Goal: Task Accomplishment & Management: Manage account settings

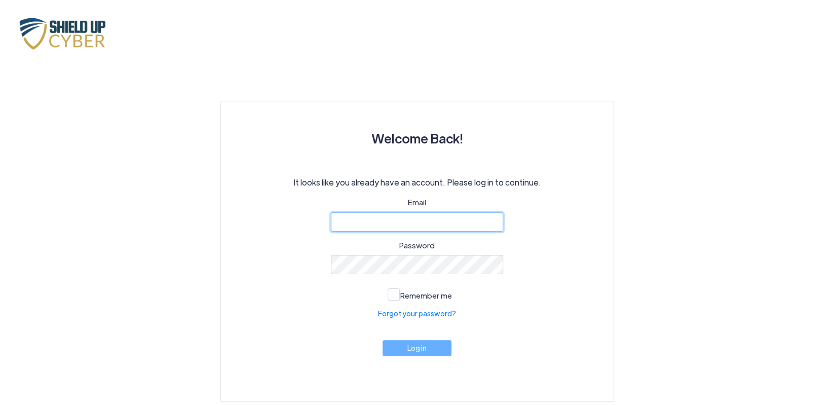
click at [381, 221] on input "email" at bounding box center [417, 221] width 172 height 19
type input "john@schwarzlawoffice.com"
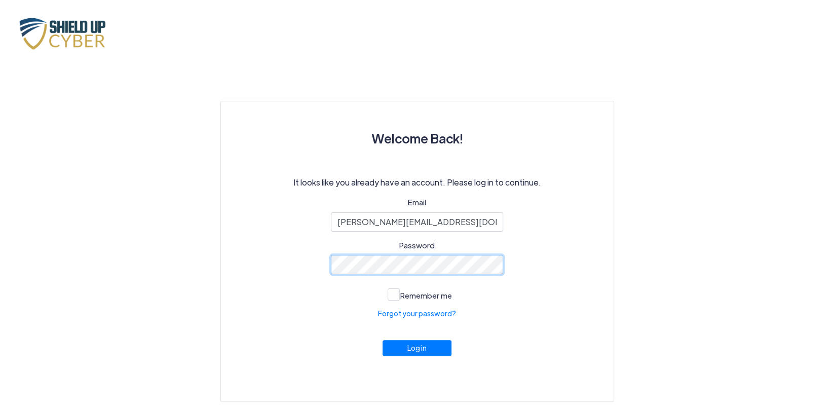
click at [383, 340] on button "Log in" at bounding box center [417, 348] width 69 height 16
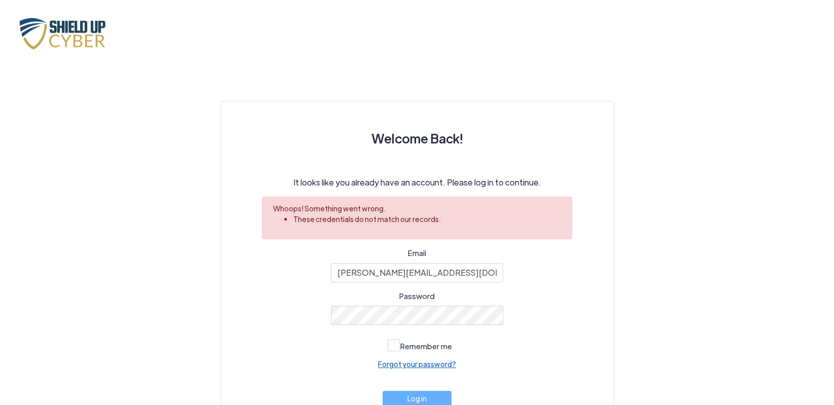
click at [394, 363] on link "Forgot your password?" at bounding box center [417, 364] width 78 height 11
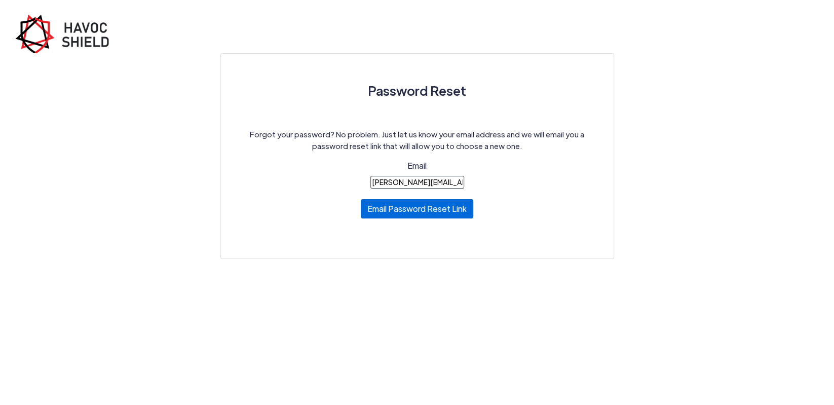
type input "john@schwarzlawoffice.com"
click at [438, 214] on button "Email Password Reset Link" at bounding box center [417, 208] width 112 height 19
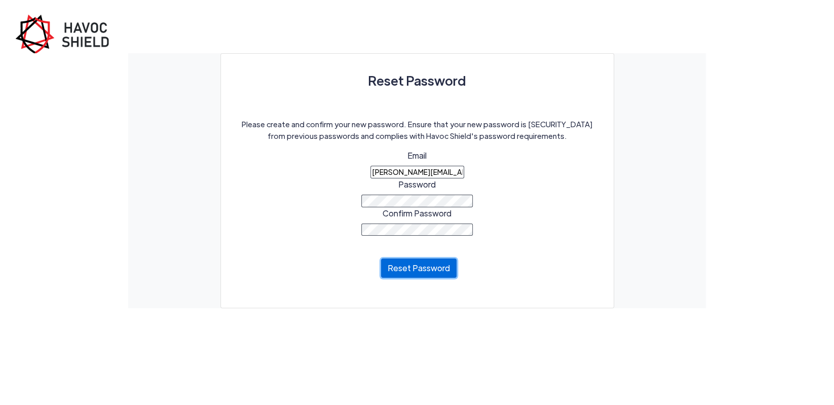
click at [439, 277] on button "Reset Password" at bounding box center [419, 267] width 76 height 19
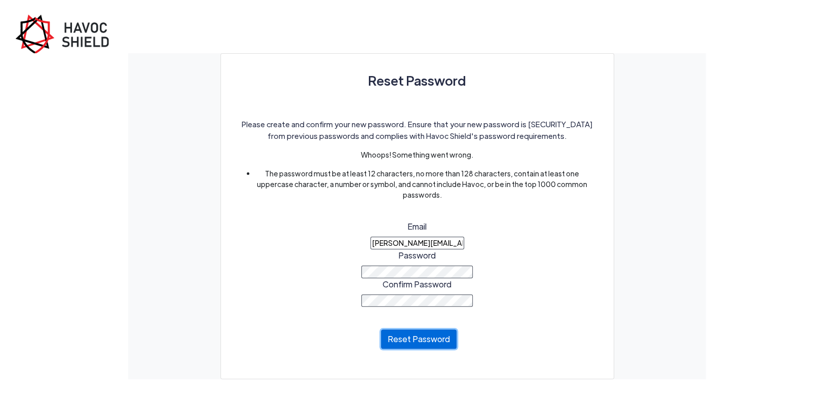
click at [416, 341] on button "Reset Password" at bounding box center [419, 338] width 76 height 19
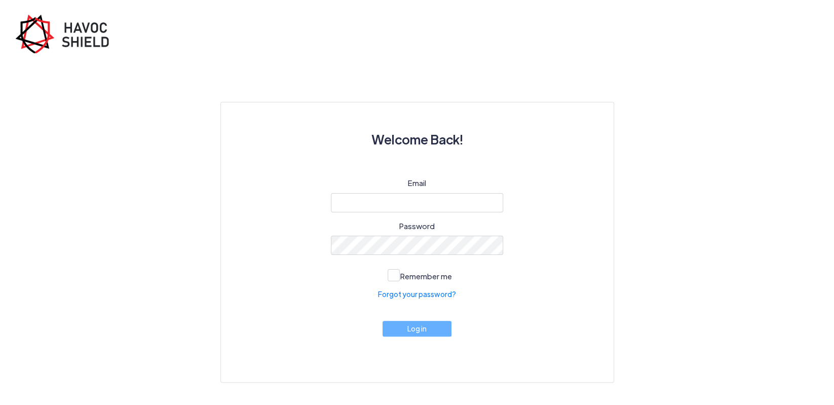
click at [391, 192] on div "Email" at bounding box center [417, 194] width 172 height 35
click at [383, 206] on input "email" at bounding box center [417, 202] width 172 height 19
type input "john@schwarzlawoffice.com"
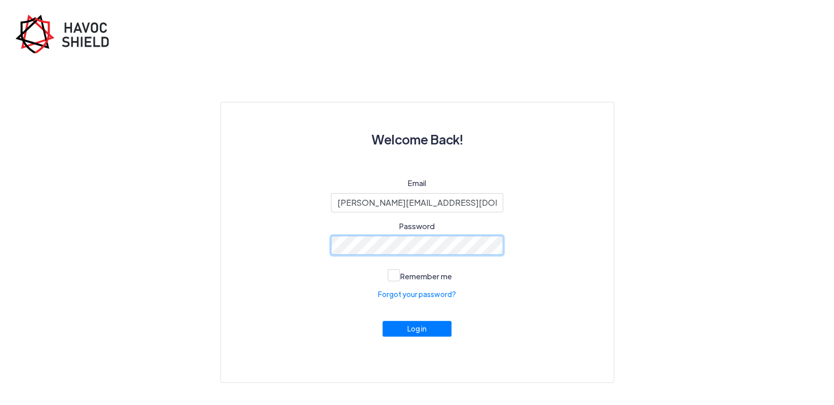
click at [383, 321] on button "Log in" at bounding box center [417, 329] width 69 height 16
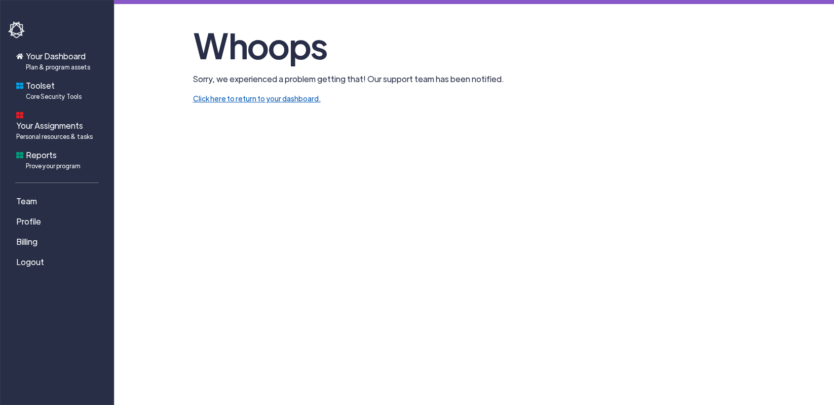
click at [227, 101] on link "Click here to return to your dashboard." at bounding box center [257, 98] width 128 height 9
